Goal: Task Accomplishment & Management: Use online tool/utility

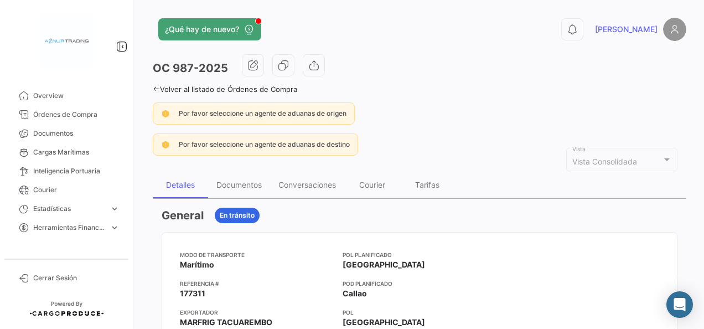
click at [156, 86] on icon at bounding box center [156, 88] width 7 height 7
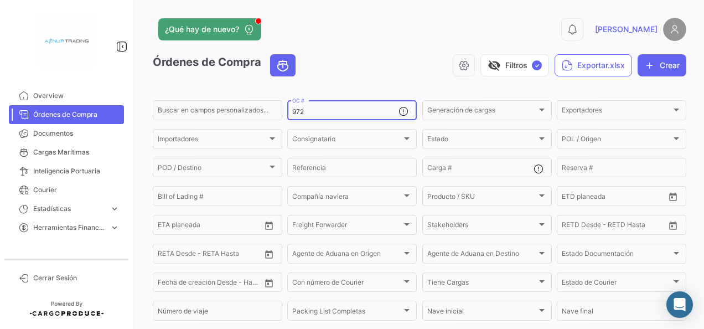
click at [306, 111] on input "972" at bounding box center [345, 112] width 106 height 8
type input "995"
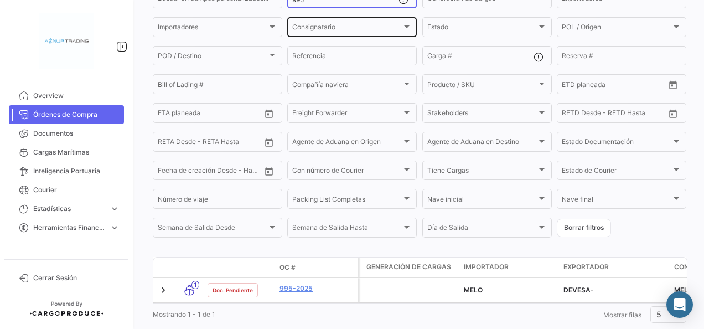
scroll to position [146, 0]
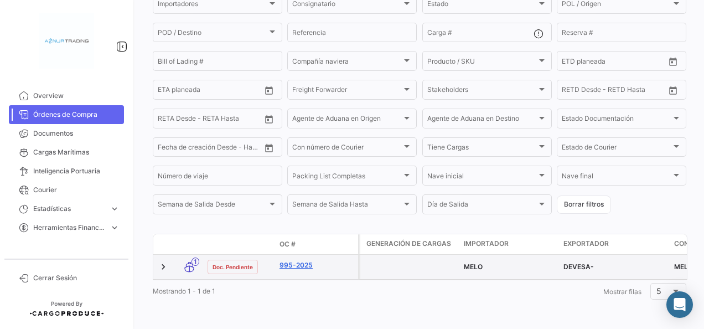
click at [303, 260] on link "995-2025" at bounding box center [317, 265] width 74 height 10
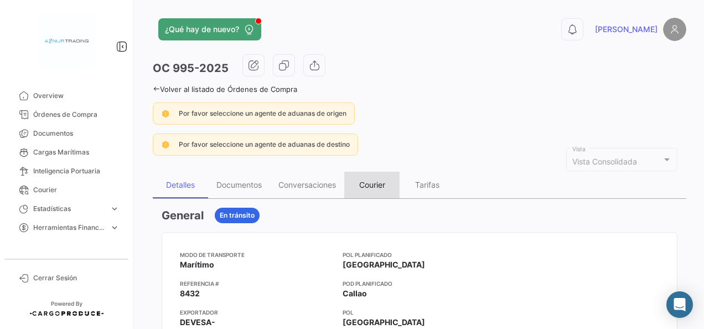
click at [369, 182] on div "Courier" at bounding box center [372, 184] width 26 height 9
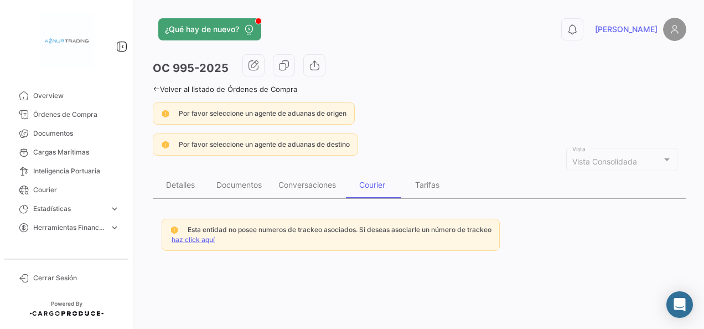
click at [194, 237] on link "haz click aquí" at bounding box center [193, 239] width 43 height 8
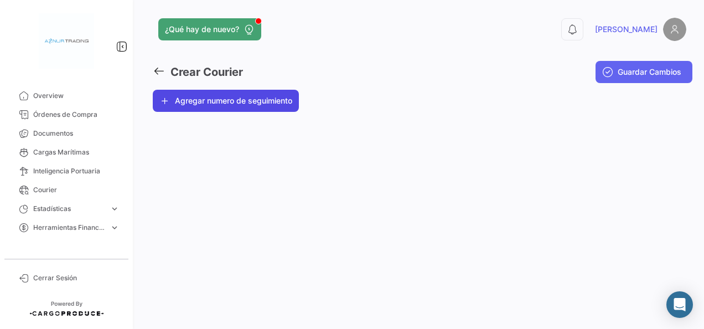
drag, startPoint x: 194, startPoint y: 237, endPoint x: 264, endPoint y: 95, distance: 158.7
click at [264, 95] on button "Agregar numero de seguimiento" at bounding box center [226, 101] width 146 height 22
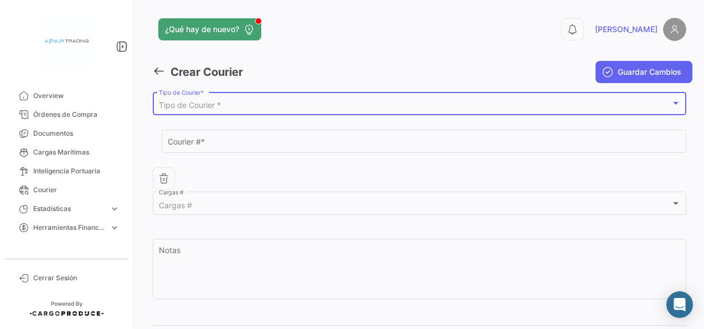
click at [259, 101] on div "Tipo de Courier *" at bounding box center [415, 105] width 512 height 9
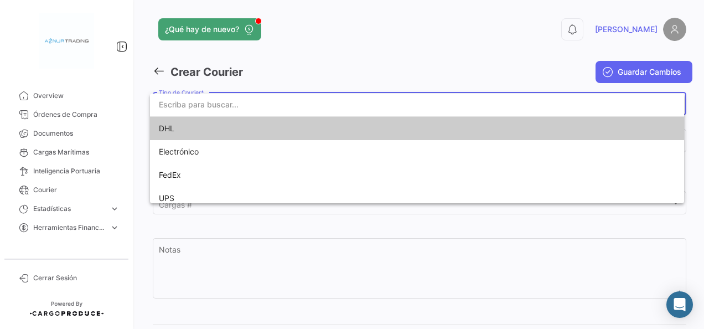
click at [234, 127] on span "DHL" at bounding box center [236, 128] width 155 height 23
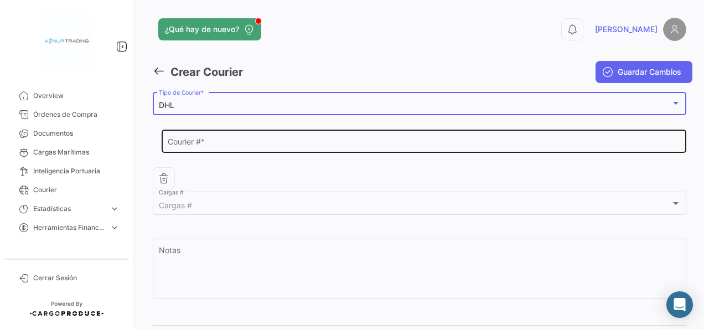
click at [169, 139] on input "Courier # *" at bounding box center [424, 143] width 513 height 9
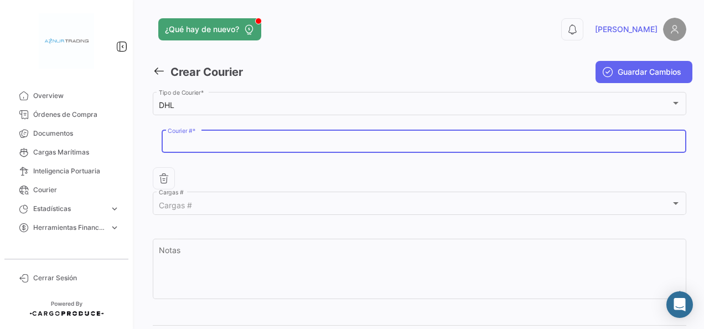
paste input "4553046492"
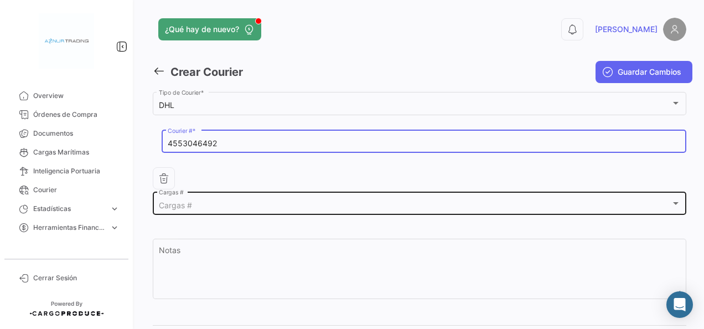
type input "4553046492"
click at [213, 206] on div "Cargas #" at bounding box center [415, 205] width 512 height 9
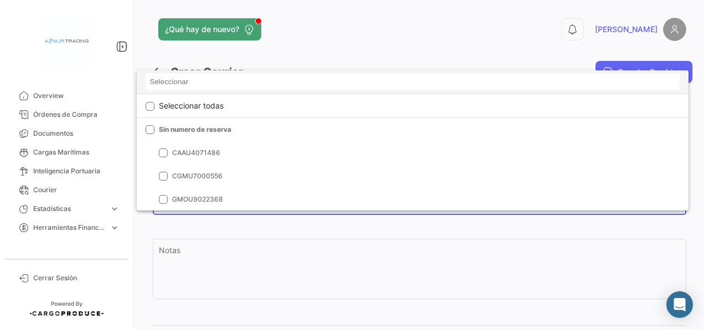
click at [155, 77] on input at bounding box center [413, 82] width 534 height 17
paste input "HLXU8796030"
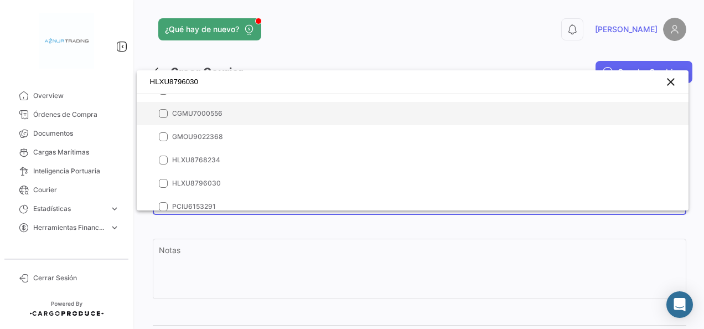
scroll to position [55, 0]
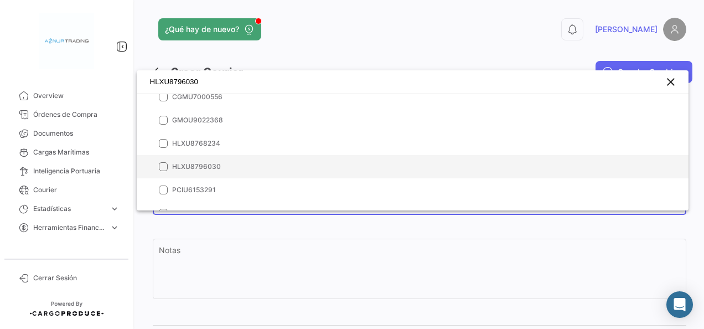
type input "HLXU8796030"
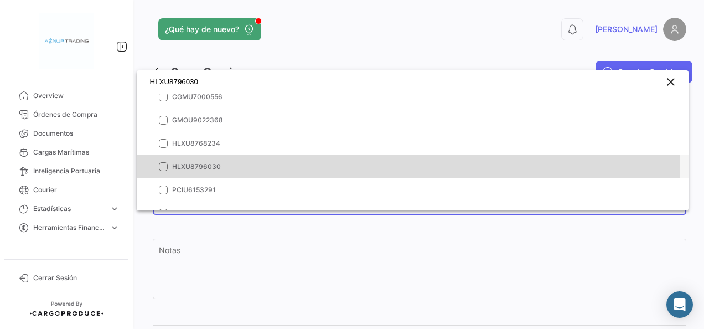
click at [163, 165] on mat-pseudo-checkbox at bounding box center [163, 166] width 9 height 9
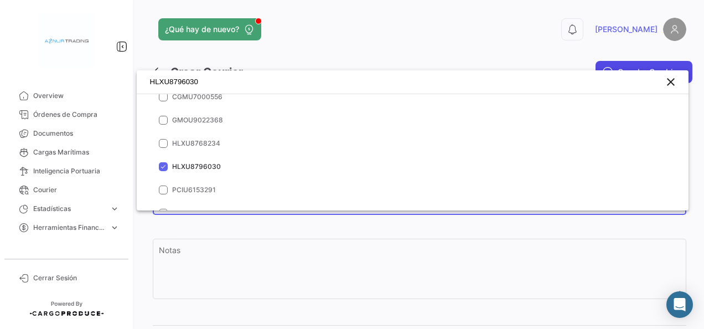
click at [657, 65] on div at bounding box center [352, 164] width 704 height 329
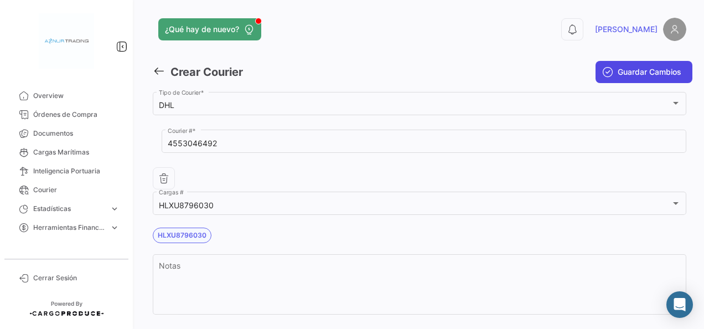
click at [656, 68] on span "Guardar Cambios" at bounding box center [650, 71] width 64 height 11
